Goal: Navigation & Orientation: Find specific page/section

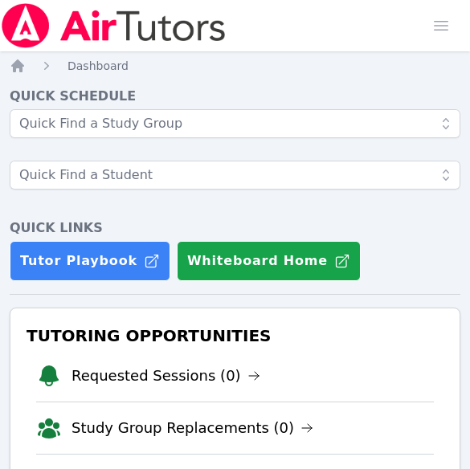
click at [49, 140] on div at bounding box center [235, 157] width 450 height 96
